Goal: Check status: Check status

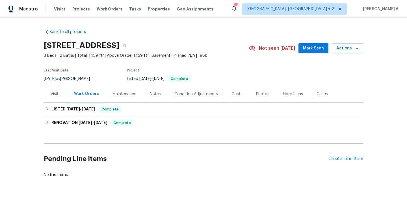
click at [63, 91] on div "Visits" at bounding box center [55, 94] width 23 height 17
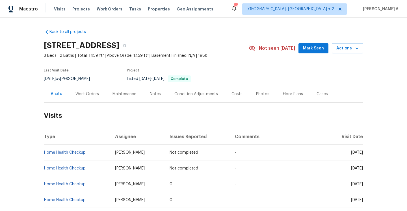
click at [82, 101] on div "Work Orders" at bounding box center [87, 94] width 37 height 17
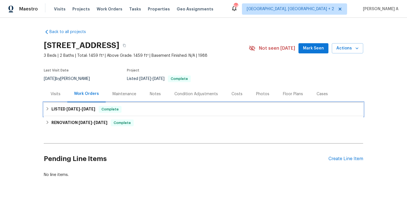
click at [89, 110] on span "[DATE]" at bounding box center [89, 109] width 14 height 4
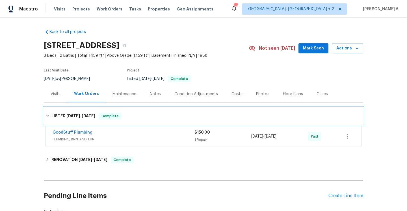
click at [92, 114] on span "[DATE]" at bounding box center [89, 116] width 14 height 4
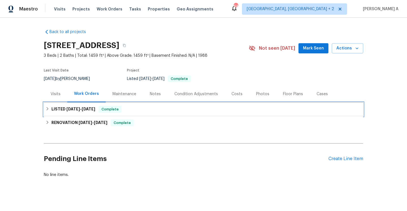
click at [92, 114] on div "LISTED [DATE] - [DATE] Complete" at bounding box center [203, 109] width 319 height 14
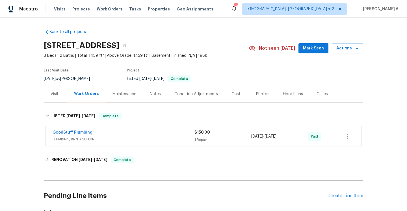
click at [99, 134] on div "GoodStuff Plumbing" at bounding box center [124, 133] width 142 height 7
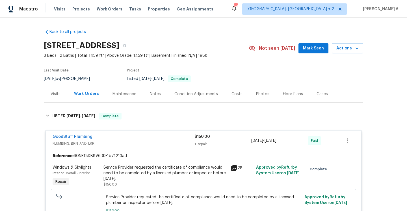
click at [99, 134] on div "GoodStuff Plumbing" at bounding box center [124, 137] width 142 height 7
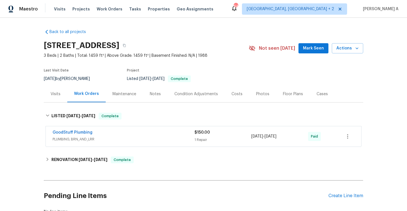
click at [64, 99] on div "Visits" at bounding box center [55, 94] width 23 height 17
